Goal: Information Seeking & Learning: Learn about a topic

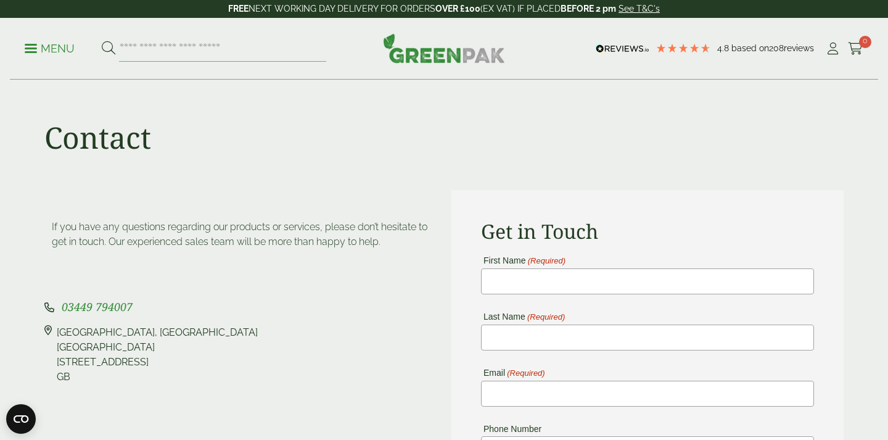
click at [426, 51] on img at bounding box center [444, 48] width 122 height 30
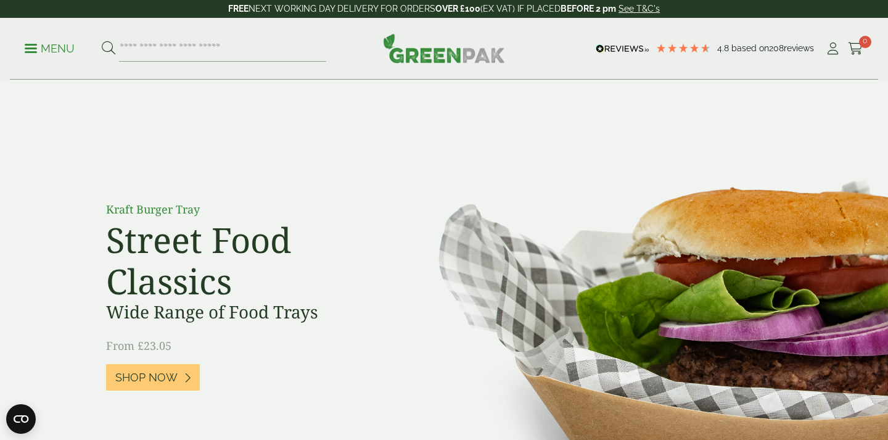
click at [48, 36] on ul "Menu" at bounding box center [176, 49] width 302 height 26
click at [27, 43] on p "Menu" at bounding box center [50, 48] width 50 height 15
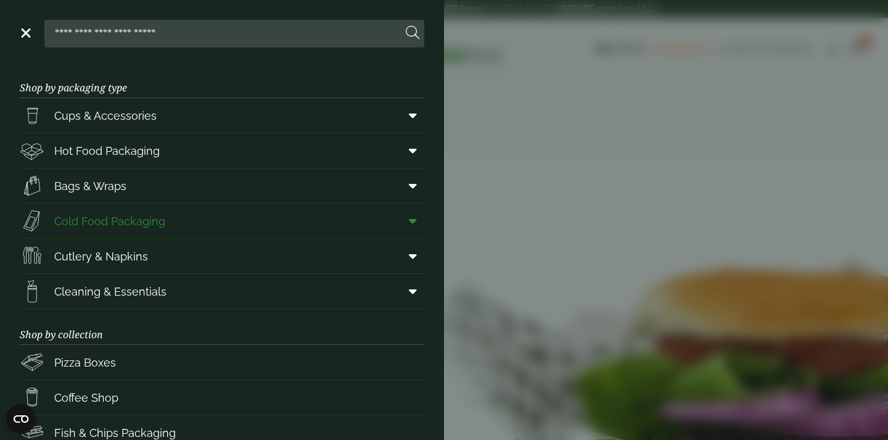
scroll to position [15, 0]
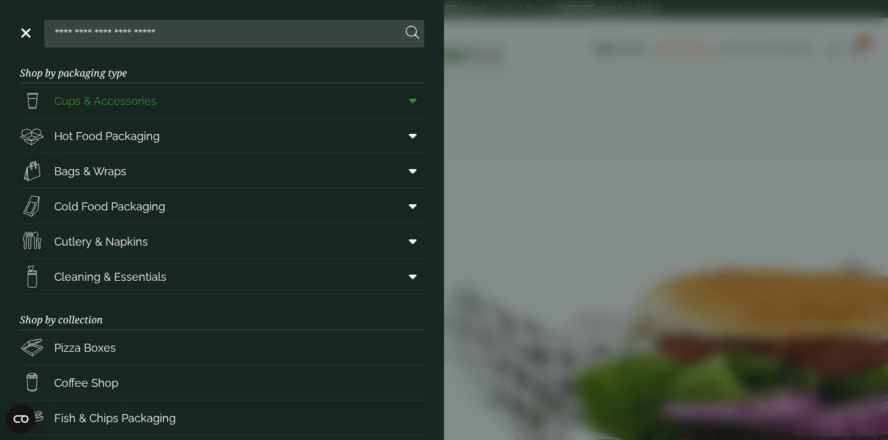
click at [153, 93] on span "Cups & Accessories" at bounding box center [105, 101] width 102 height 17
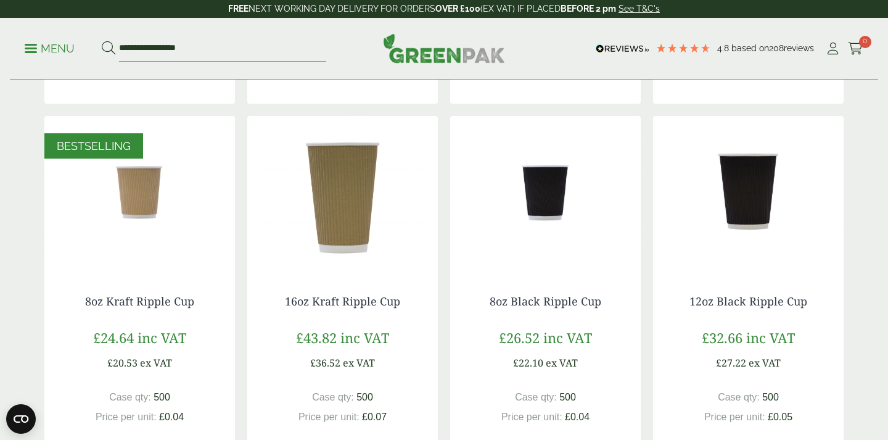
scroll to position [600, 0]
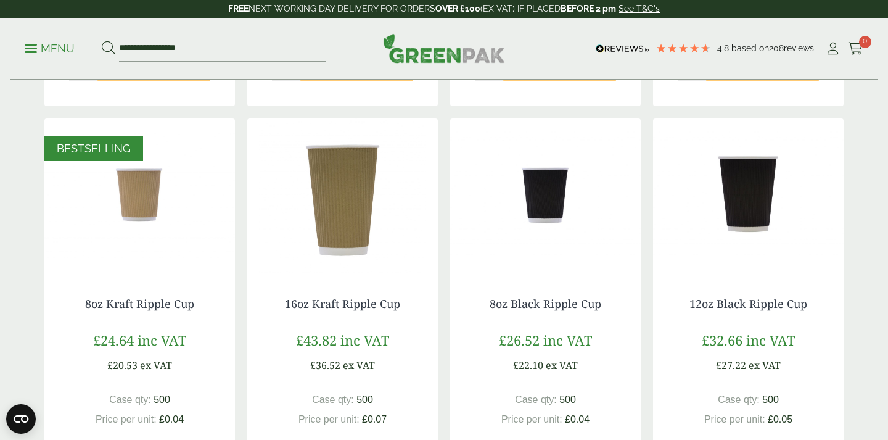
click at [563, 205] on img at bounding box center [545, 195] width 191 height 154
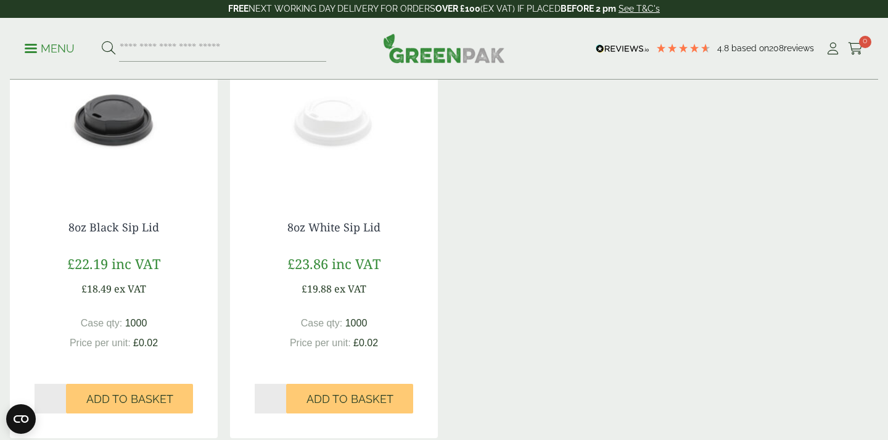
scroll to position [1021, 0]
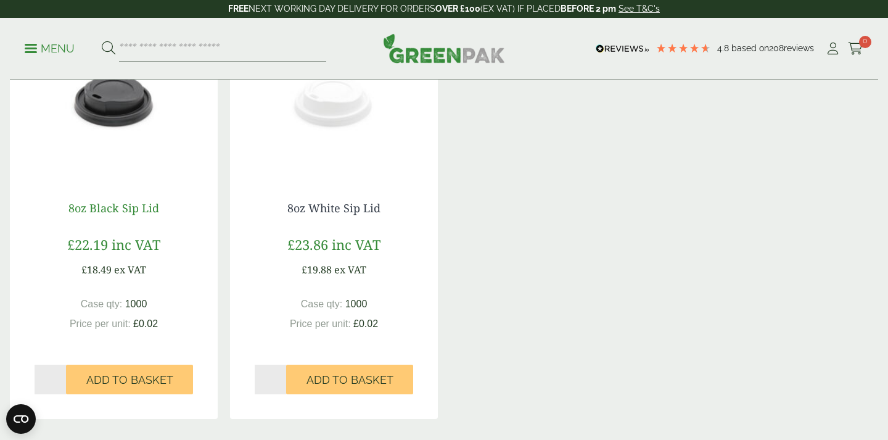
click at [136, 210] on link "8oz Black Sip Lid" at bounding box center [113, 208] width 91 height 15
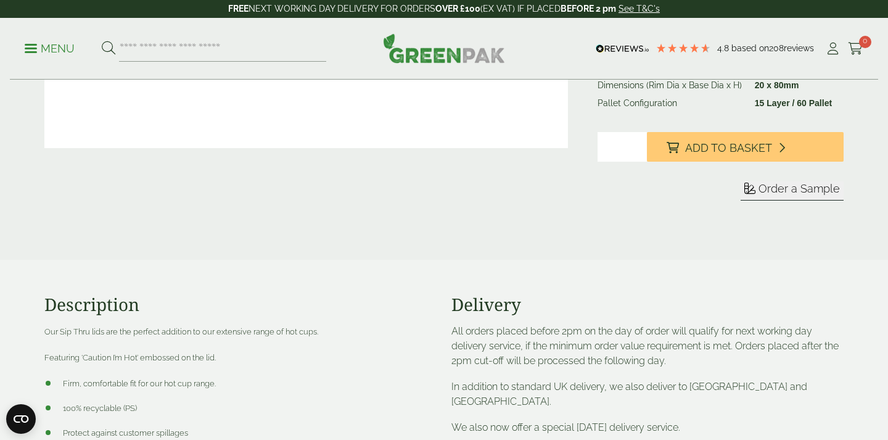
scroll to position [482, 0]
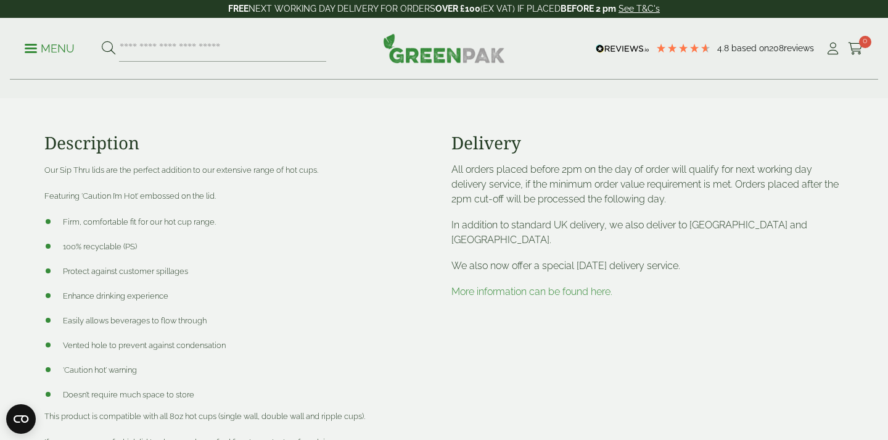
click at [111, 243] on span "100% recyclable (PS)" at bounding box center [100, 246] width 74 height 9
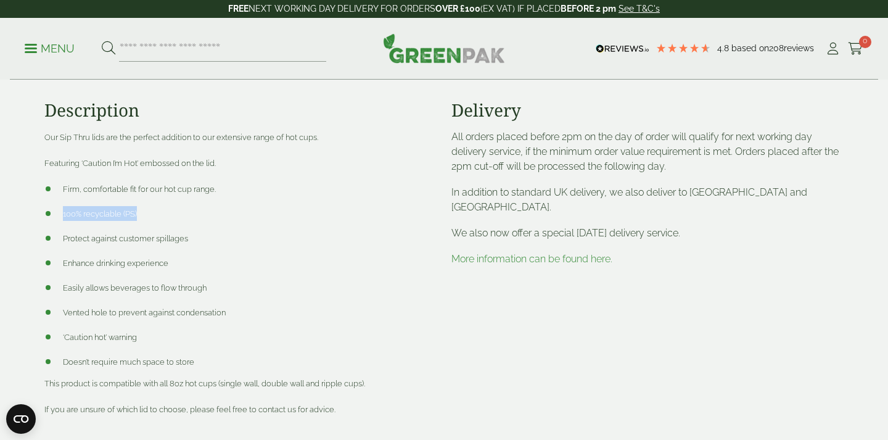
scroll to position [526, 0]
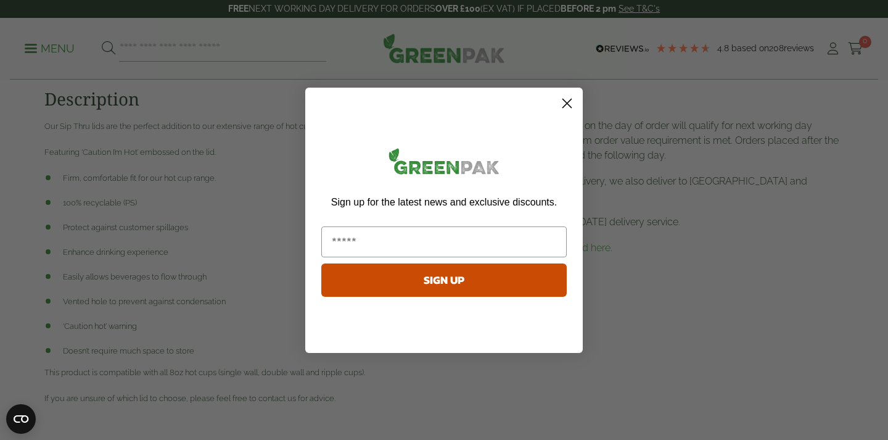
click at [565, 101] on circle "Close dialog" at bounding box center [567, 103] width 20 height 20
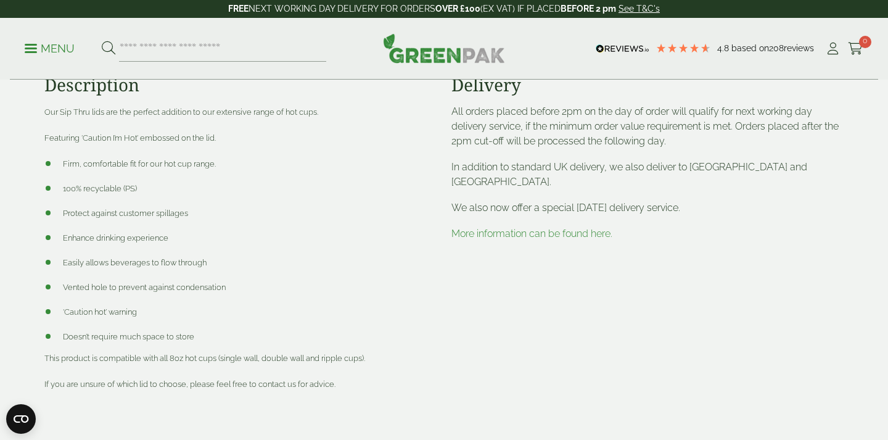
scroll to position [535, 0]
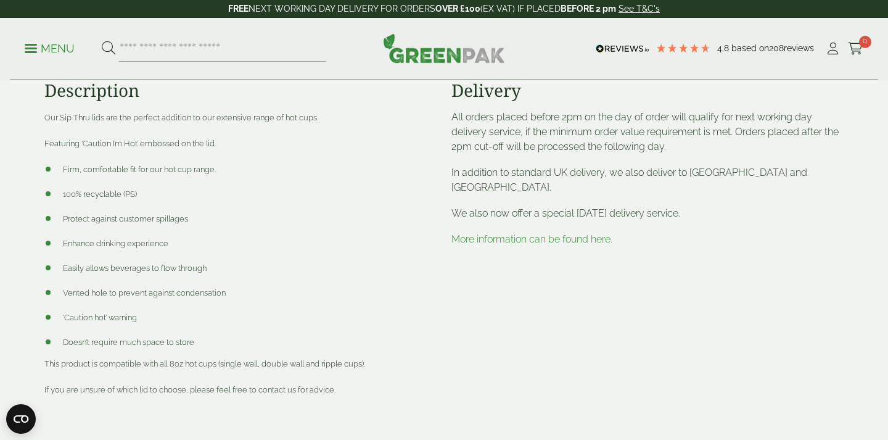
click at [133, 189] on li "100% recyclable (PS)" at bounding box center [240, 193] width 392 height 15
click at [233, 200] on li "100% recyclable (PS)" at bounding box center [240, 193] width 392 height 15
click at [181, 219] on span "Protect against customer spillages" at bounding box center [125, 218] width 125 height 9
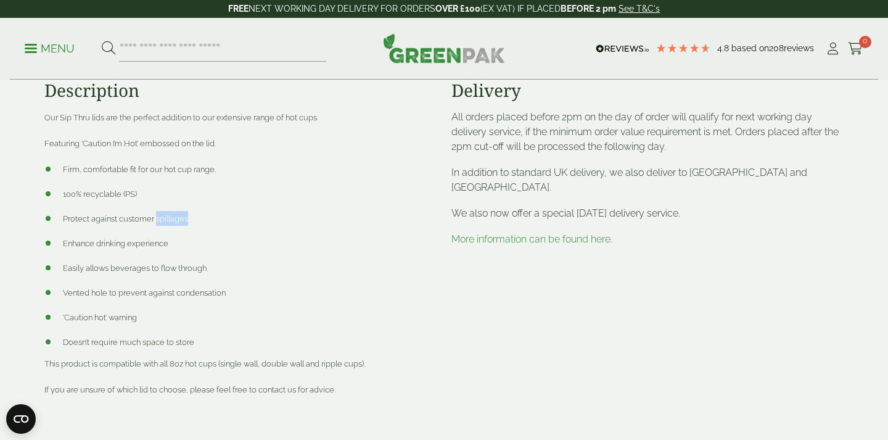
click at [181, 219] on span "Protect against customer spillages" at bounding box center [125, 218] width 125 height 9
click at [181, 237] on li "Enhance drinking experience" at bounding box center [240, 243] width 392 height 15
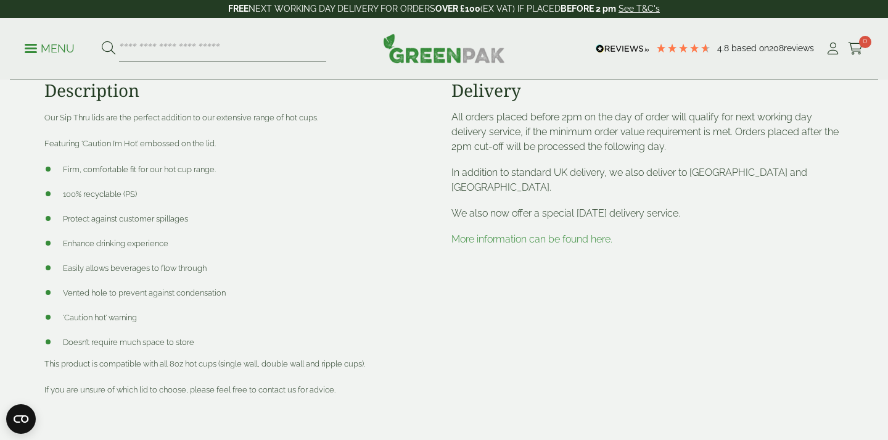
click at [184, 247] on li "Enhance drinking experience" at bounding box center [240, 243] width 392 height 15
click at [183, 294] on span "Vented hole to prevent against condensation" at bounding box center [144, 292] width 163 height 9
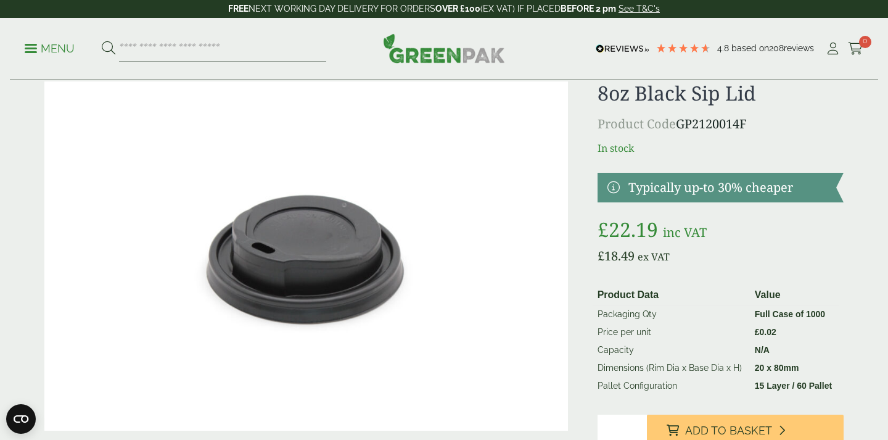
scroll to position [37, 0]
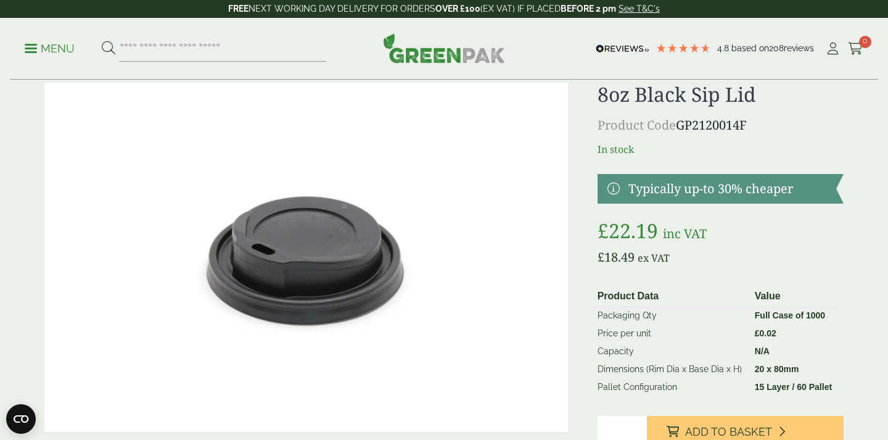
click at [667, 333] on td "Price per unit" at bounding box center [671, 334] width 157 height 18
click at [694, 332] on td "Price per unit" at bounding box center [671, 334] width 157 height 18
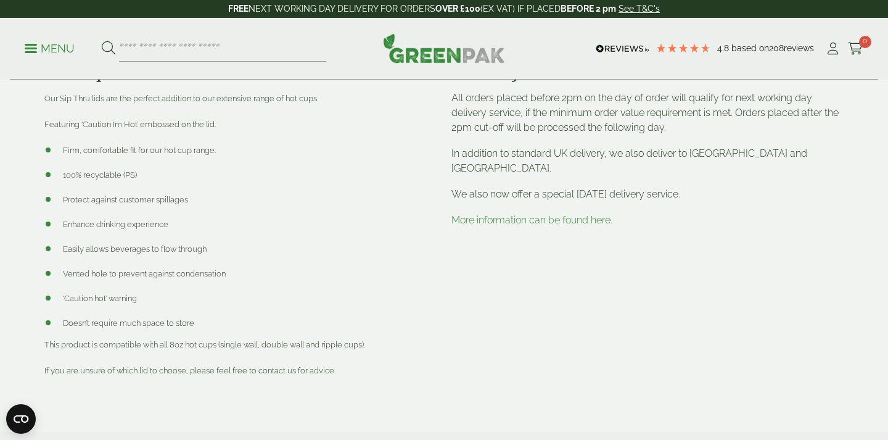
scroll to position [542, 0]
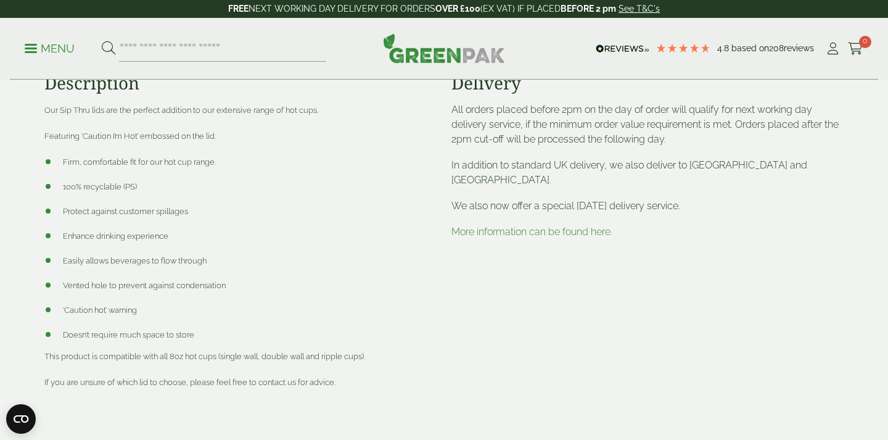
click at [123, 182] on span "100% recyclable (PS)" at bounding box center [100, 186] width 74 height 9
click at [248, 206] on li "Protect against customer spillages" at bounding box center [240, 211] width 392 height 15
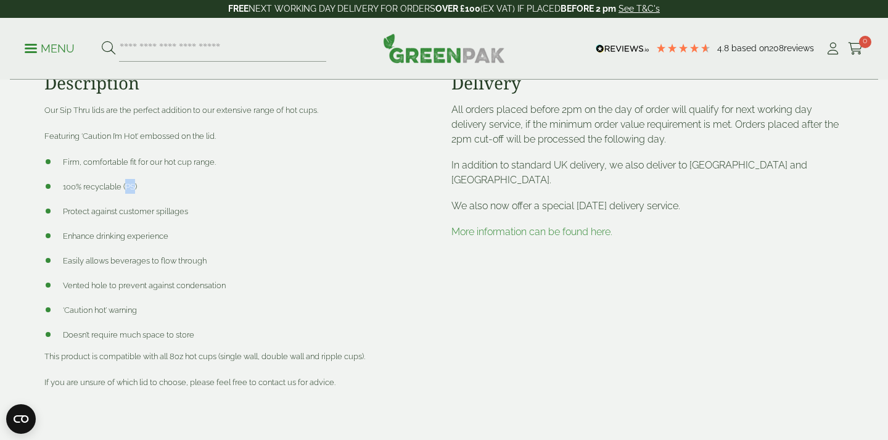
drag, startPoint x: 134, startPoint y: 186, endPoint x: 125, endPoint y: 186, distance: 9.9
click at [125, 186] on span "100% recyclable (PS)" at bounding box center [100, 186] width 74 height 9
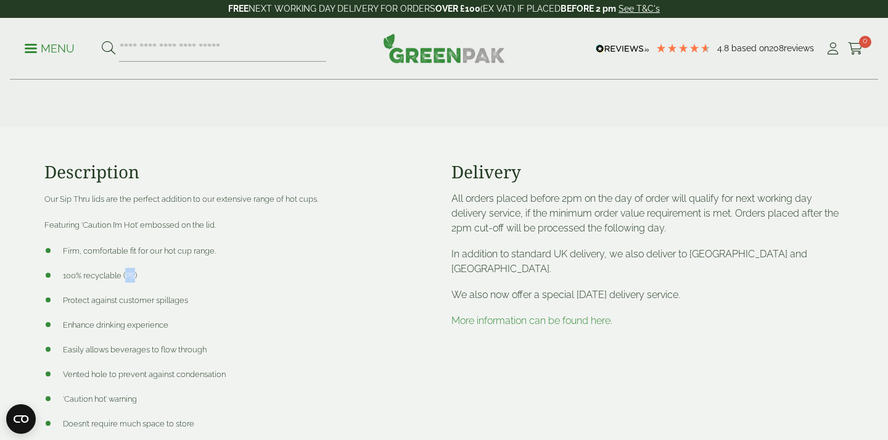
scroll to position [513, 0]
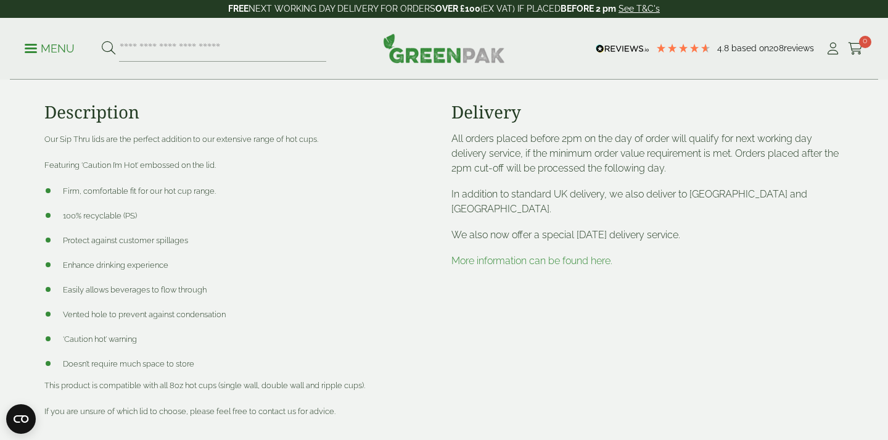
click at [311, 254] on ul "Firm, comfortable fit for our hot cup range. 100% recyclable (PS) Protect again…" at bounding box center [240, 277] width 392 height 188
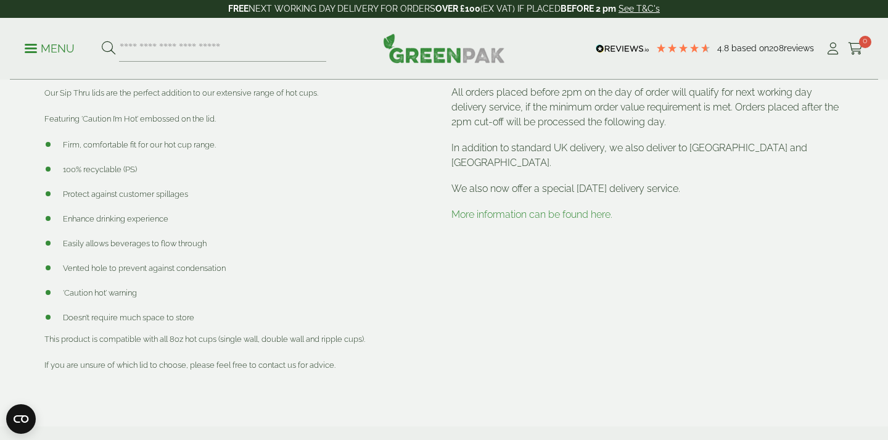
scroll to position [562, 0]
drag, startPoint x: 136, startPoint y: 165, endPoint x: 126, endPoint y: 165, distance: 10.5
click at [126, 165] on span "100% recyclable (PS)" at bounding box center [100, 166] width 74 height 9
click at [194, 181] on ul "Firm, comfortable fit for our hot cup range. 100% recyclable (PS) Protect again…" at bounding box center [240, 228] width 392 height 188
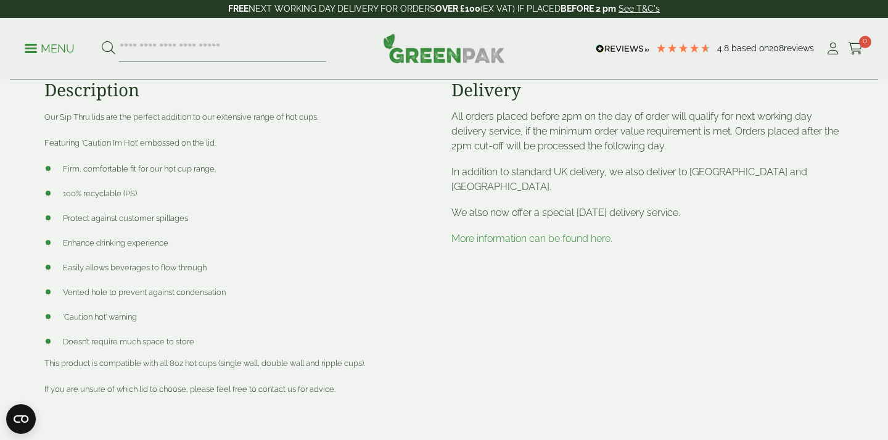
scroll to position [536, 0]
click at [180, 147] on span "Featuring ‘Caution I’m Hot’ embossed on the lid." at bounding box center [130, 142] width 172 height 9
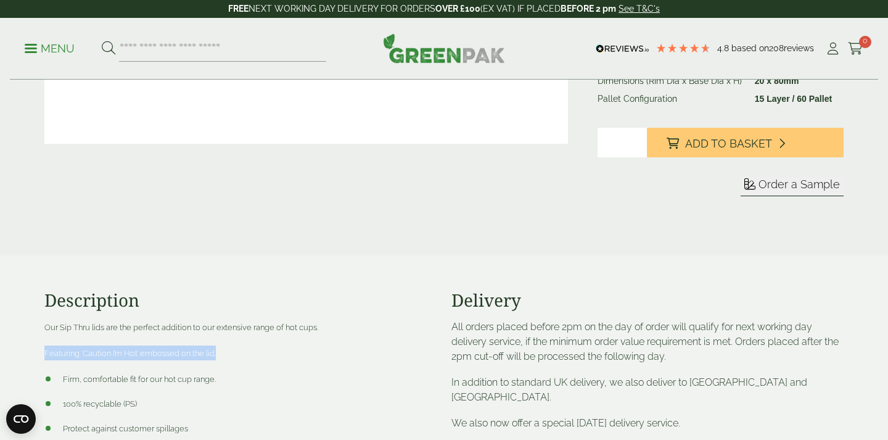
scroll to position [523, 0]
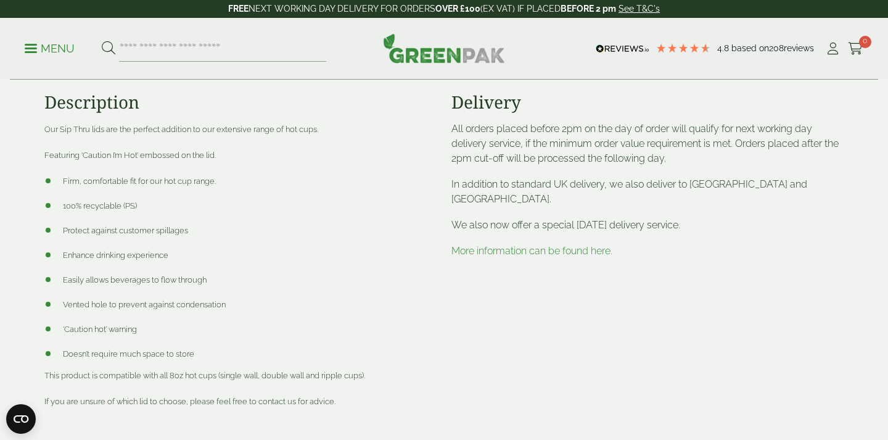
click at [373, 433] on div "Description Our Sip Thru lids are the perfect addition to our extensive range o…" at bounding box center [444, 259] width 814 height 405
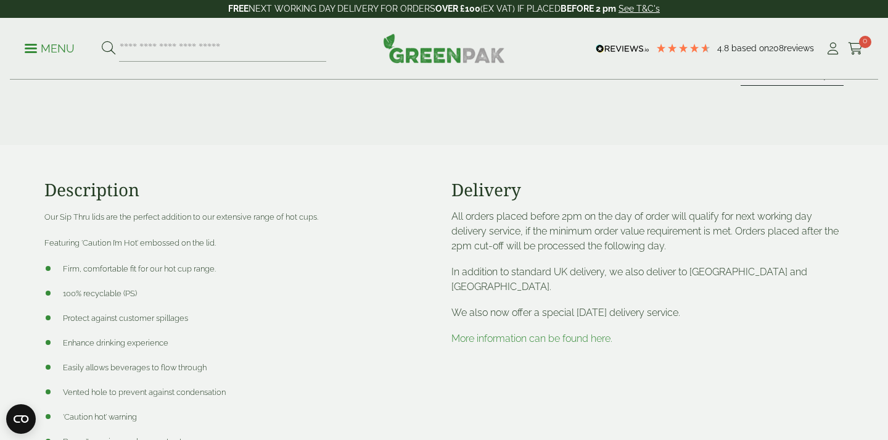
scroll to position [616, 0]
